Goal: Find specific page/section: Find specific page/section

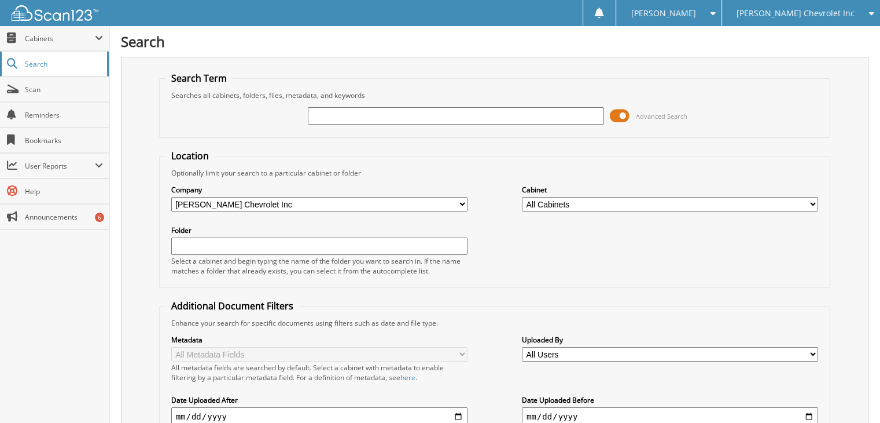
click at [63, 71] on link "Search" at bounding box center [54, 64] width 109 height 25
type input "266070"
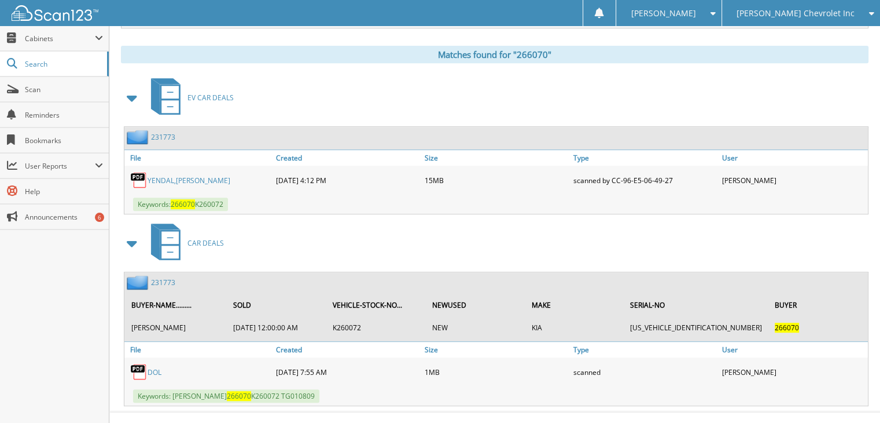
scroll to position [502, 0]
click at [472, 420] on div "Scan123 © 1996-2025 scan123.com. All rights reserved | appb01-scan123-com | Pri…" at bounding box center [494, 426] width 771 height 28
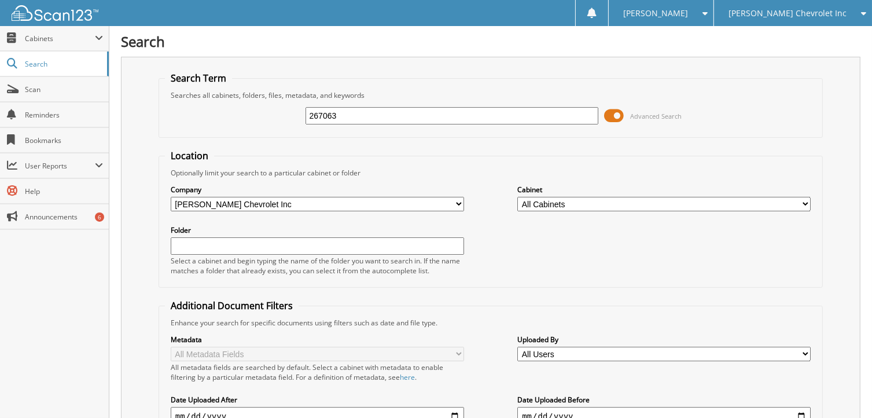
type input "267063"
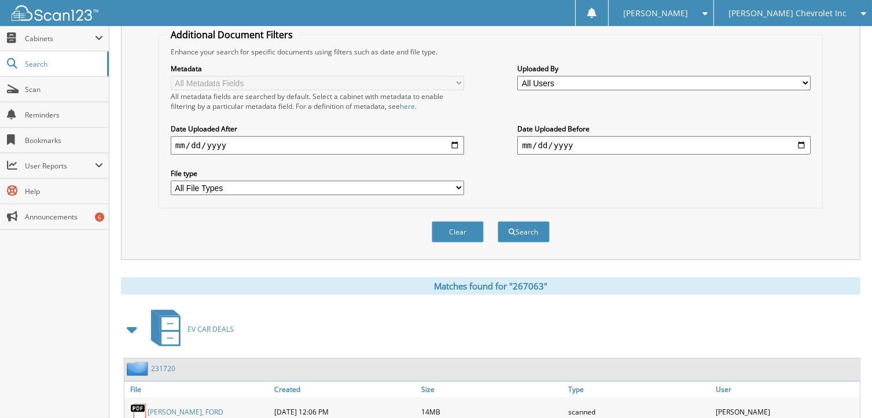
scroll to position [319, 0]
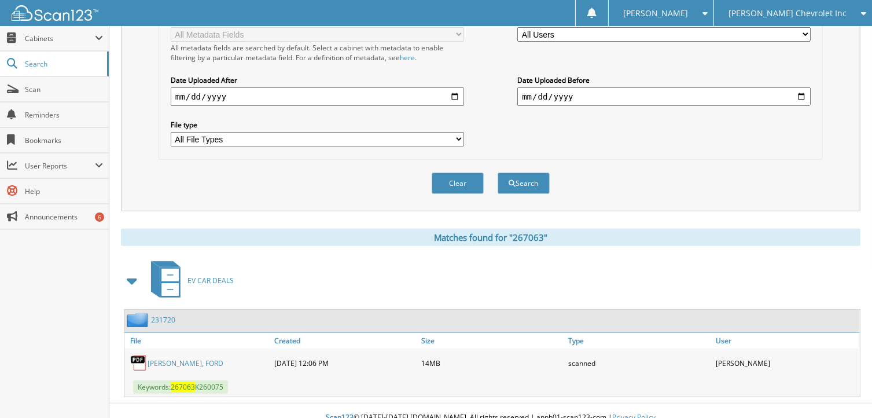
click at [167, 315] on link "231720" at bounding box center [163, 320] width 24 height 10
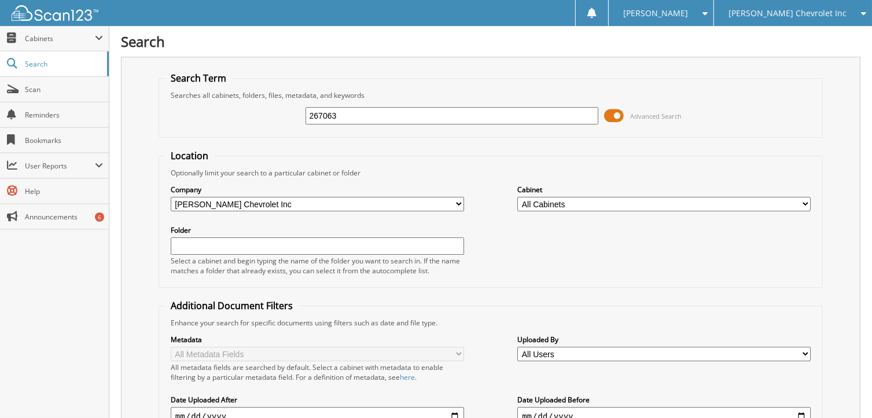
type input "267063"
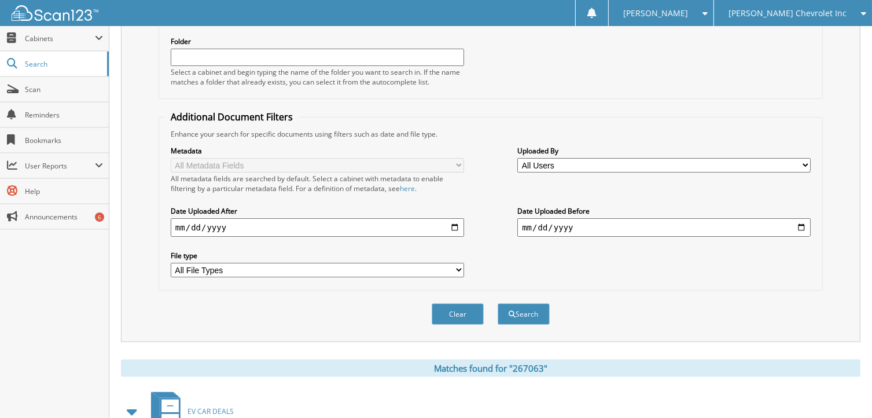
scroll to position [319, 0]
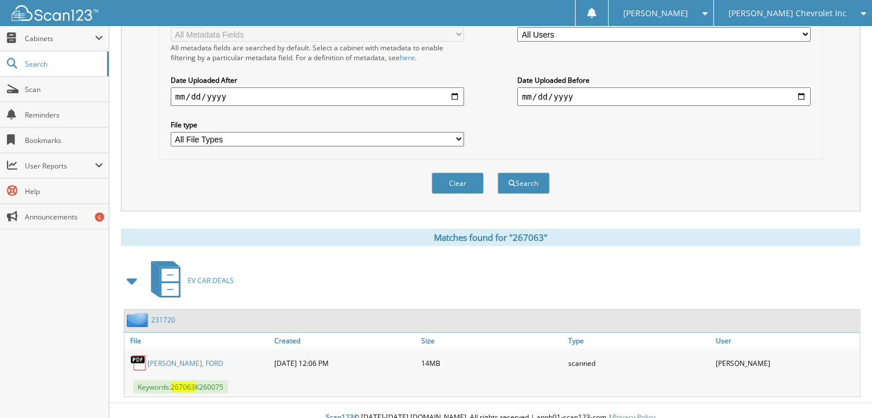
click at [164, 315] on link "231720" at bounding box center [163, 320] width 24 height 10
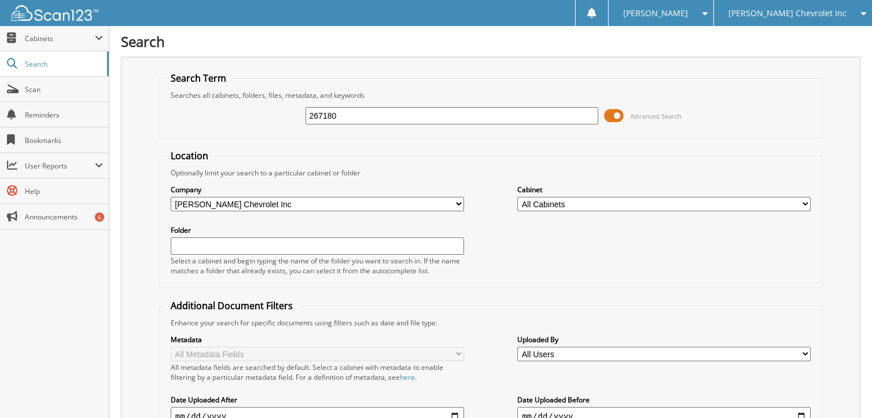
type input "267180"
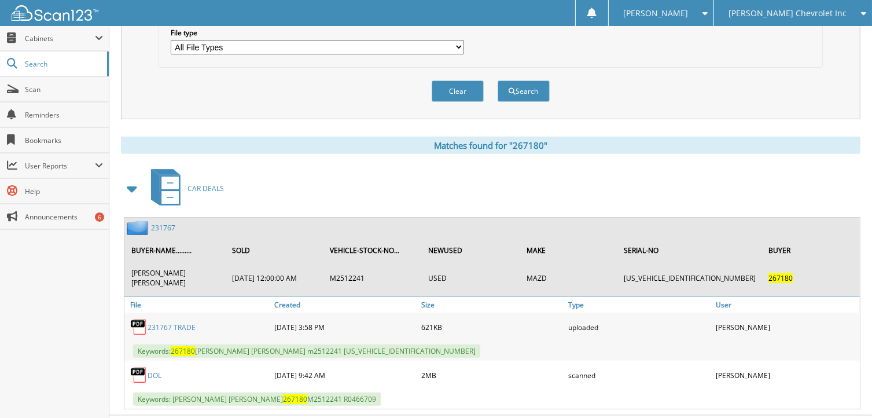
click at [160, 137] on div "Matches found for "267180"" at bounding box center [491, 145] width 740 height 17
click at [120, 124] on div "Search Search Term Searches all cabinets, folders, files, metadata, and keyword…" at bounding box center [490, 15] width 763 height 855
click at [171, 223] on link "231767" at bounding box center [163, 228] width 24 height 10
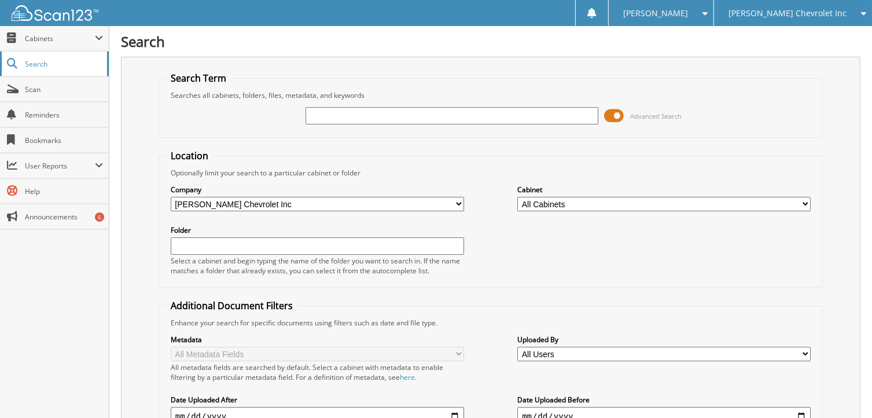
click at [87, 65] on span "Search" at bounding box center [63, 64] width 76 height 10
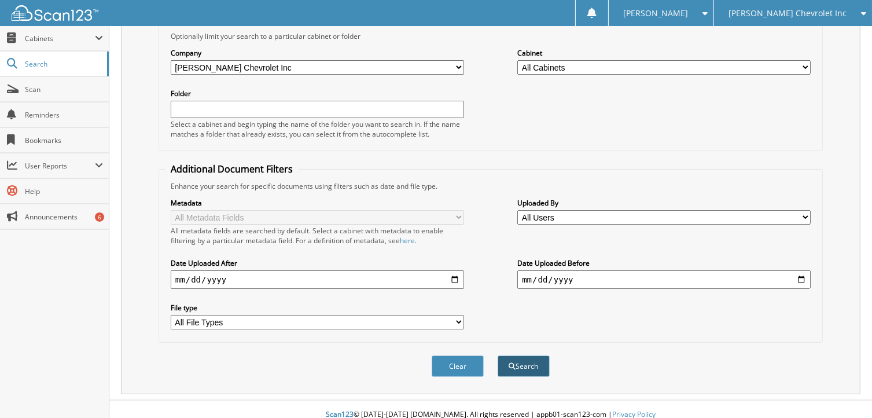
type input "267035"
click at [530, 359] on button "Search" at bounding box center [524, 365] width 52 height 21
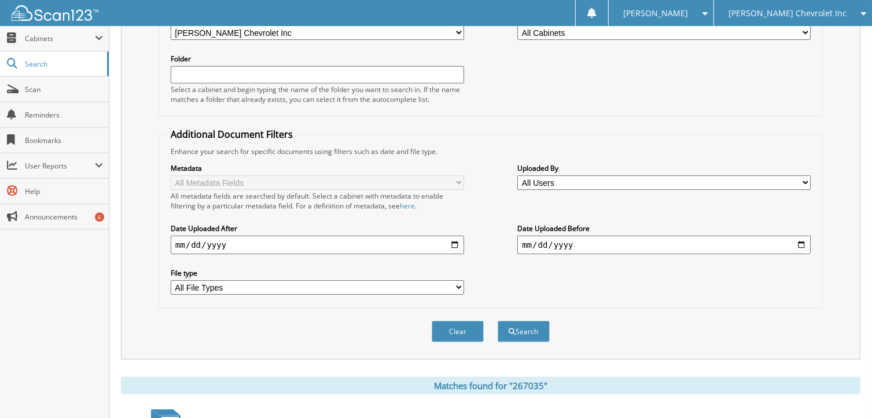
scroll to position [367, 0]
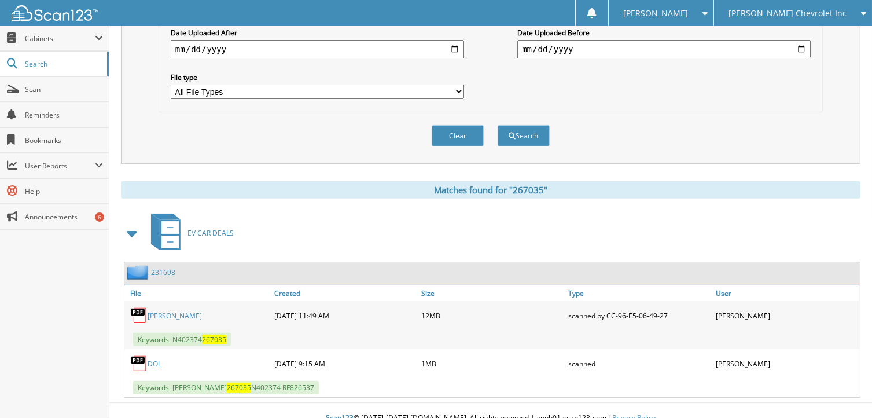
click at [160, 267] on link "231698" at bounding box center [163, 272] width 24 height 10
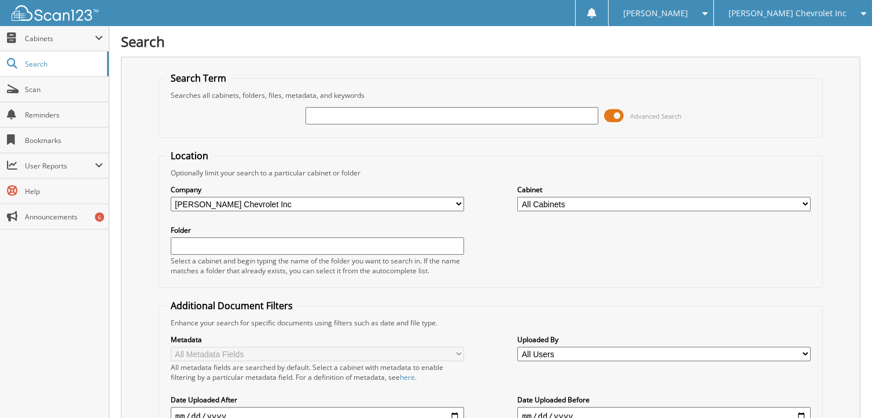
click at [146, 128] on div "Search Term Searches all cabinets, folders, files, metadata, and keywords Advan…" at bounding box center [491, 294] width 740 height 474
click at [462, 116] on input "text" at bounding box center [452, 115] width 293 height 17
drag, startPoint x: 407, startPoint y: 116, endPoint x: 229, endPoint y: 100, distance: 178.4
click at [229, 100] on div "1-8003 Advanced Search" at bounding box center [491, 115] width 652 height 31
type input "108003"
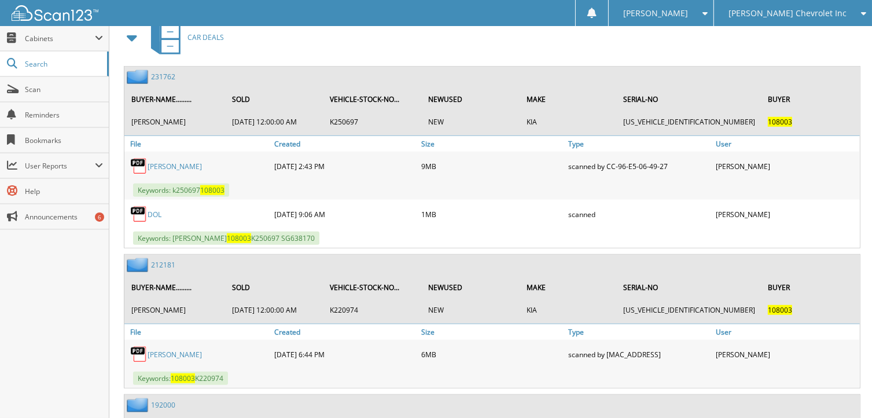
scroll to position [854, 0]
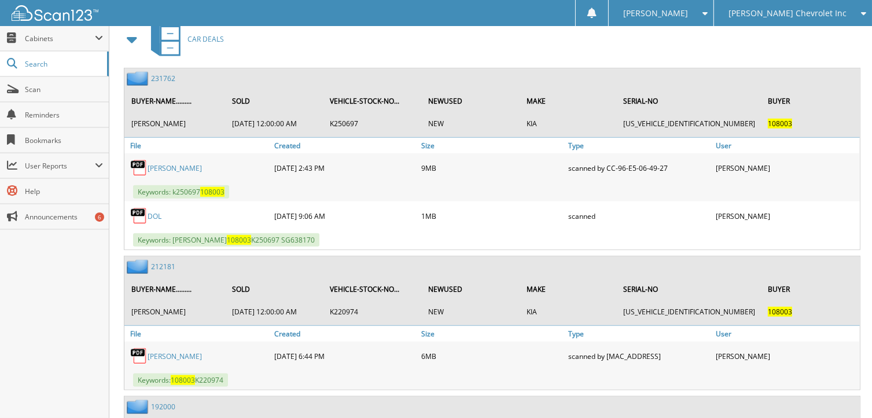
click at [160, 74] on link "231762" at bounding box center [163, 79] width 24 height 10
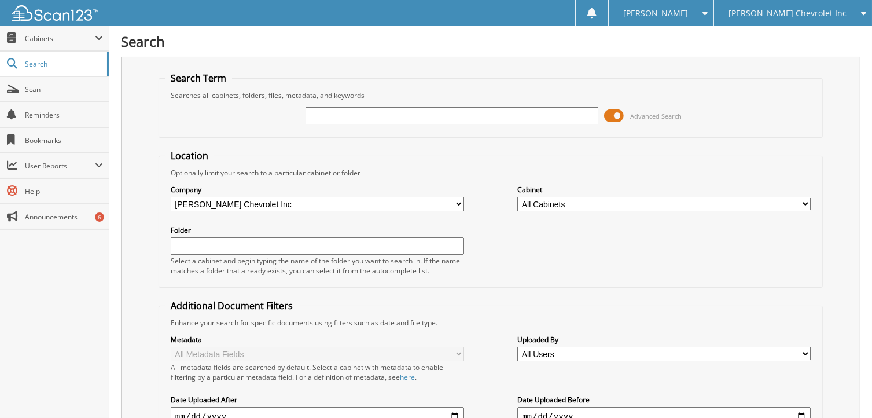
click at [143, 146] on div "Search Term Searches all cabinets, folders, files, metadata, and keywords Advan…" at bounding box center [491, 294] width 740 height 474
click at [337, 107] on input "text" at bounding box center [452, 115] width 293 height 17
type input "264211"
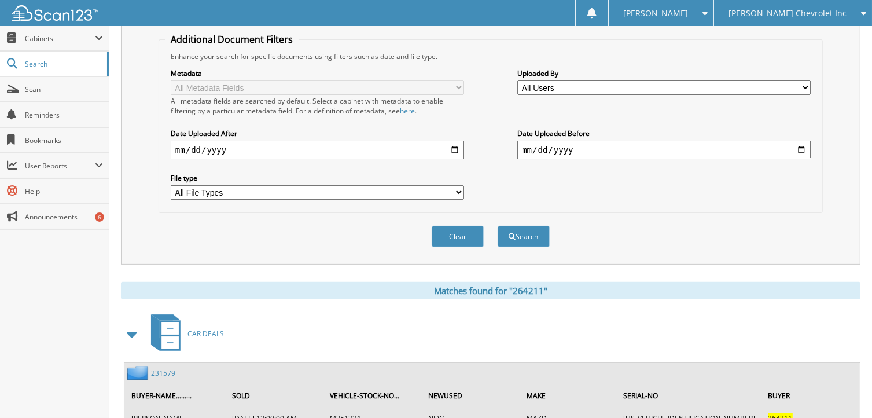
scroll to position [368, 0]
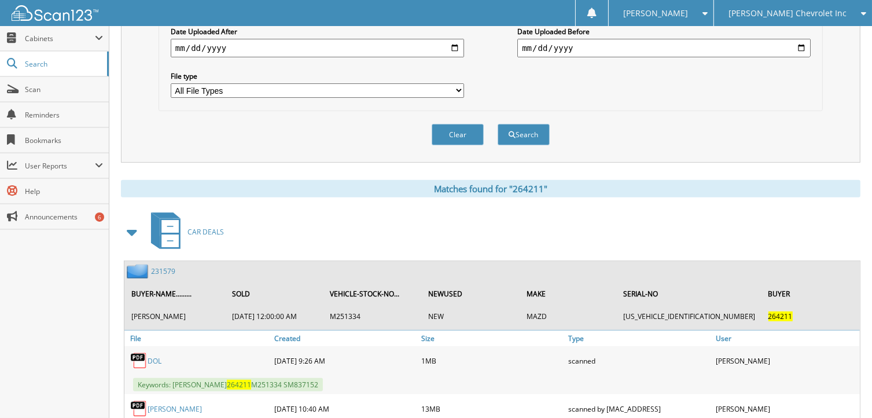
click at [162, 266] on link "231579" at bounding box center [163, 271] width 24 height 10
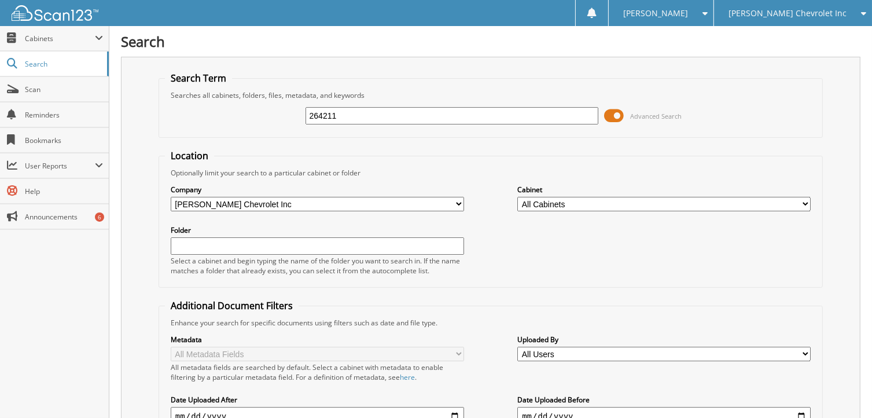
type input "264211"
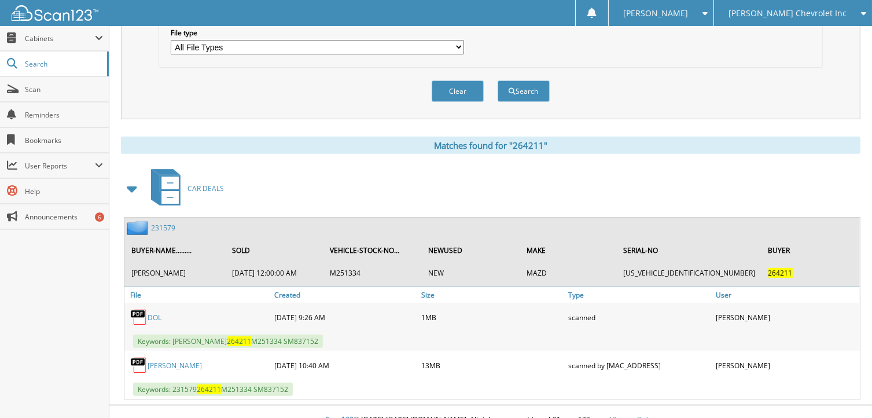
click at [156, 223] on link "231579" at bounding box center [163, 228] width 24 height 10
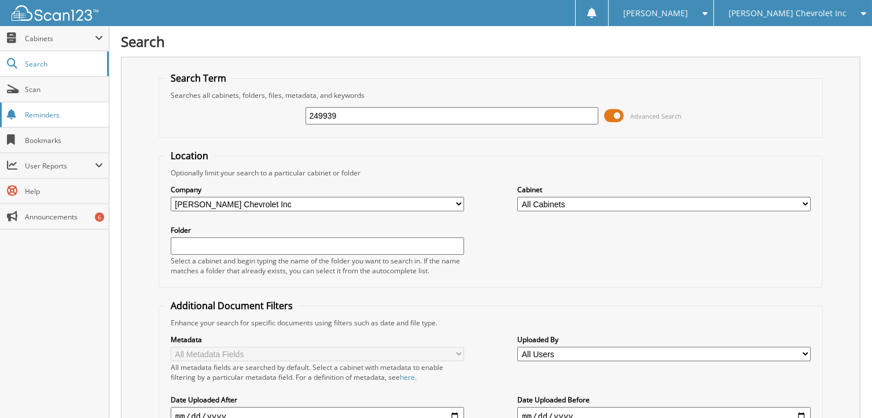
type input "249939"
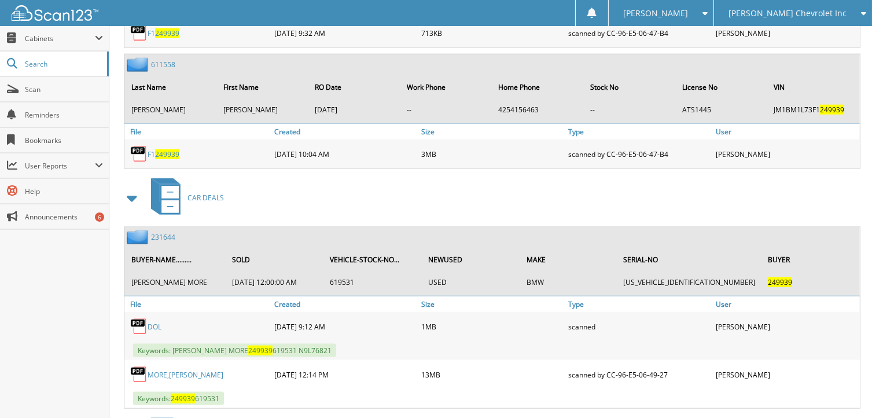
scroll to position [1306, 0]
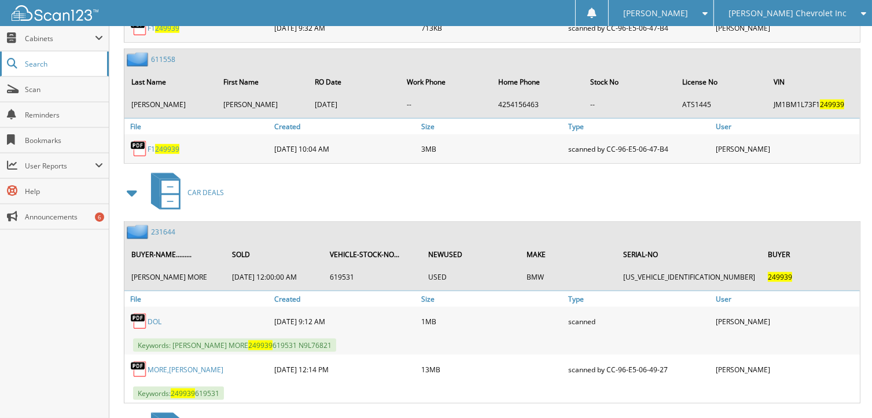
click at [75, 58] on link "Search" at bounding box center [54, 64] width 109 height 25
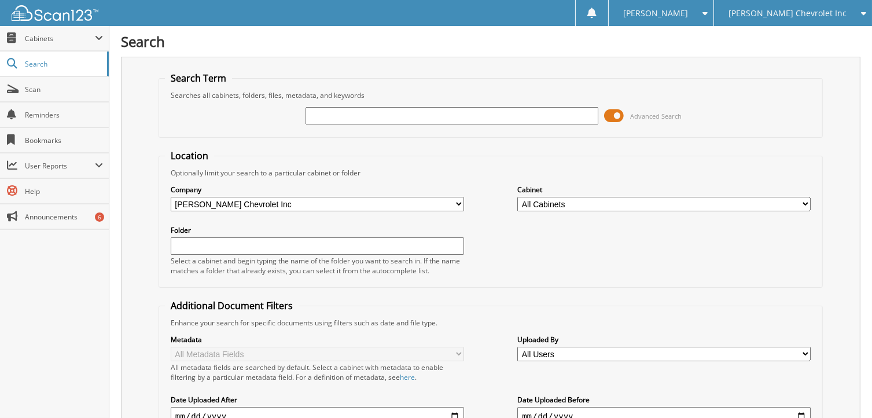
click at [144, 170] on div "Search Term Searches all cabinets, folders, files, metadata, and keywords Advan…" at bounding box center [491, 294] width 740 height 474
click at [356, 116] on input "text" at bounding box center [452, 115] width 293 height 17
type input "267131"
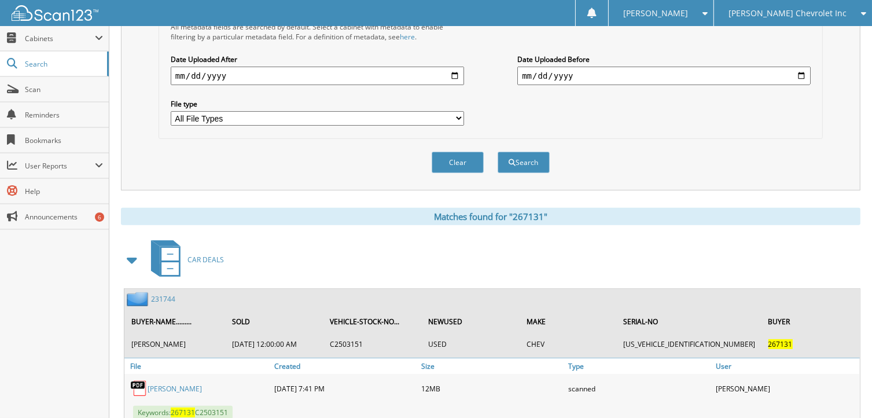
scroll to position [412, 0]
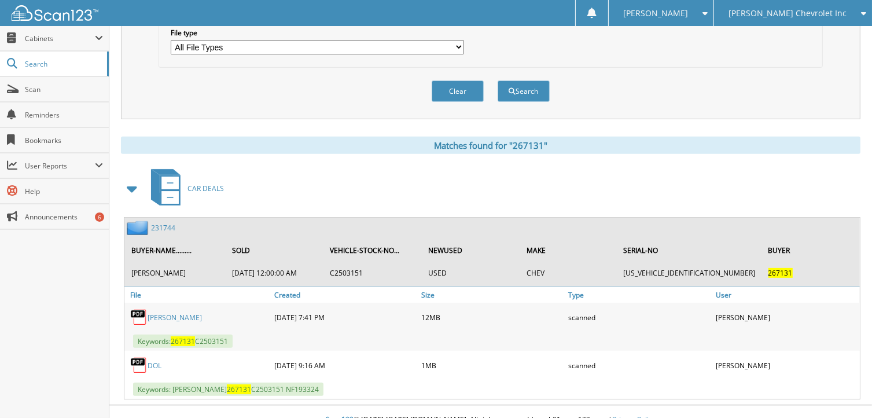
click at [158, 223] on link "231744" at bounding box center [163, 228] width 24 height 10
